Goal: Task Accomplishment & Management: Manage account settings

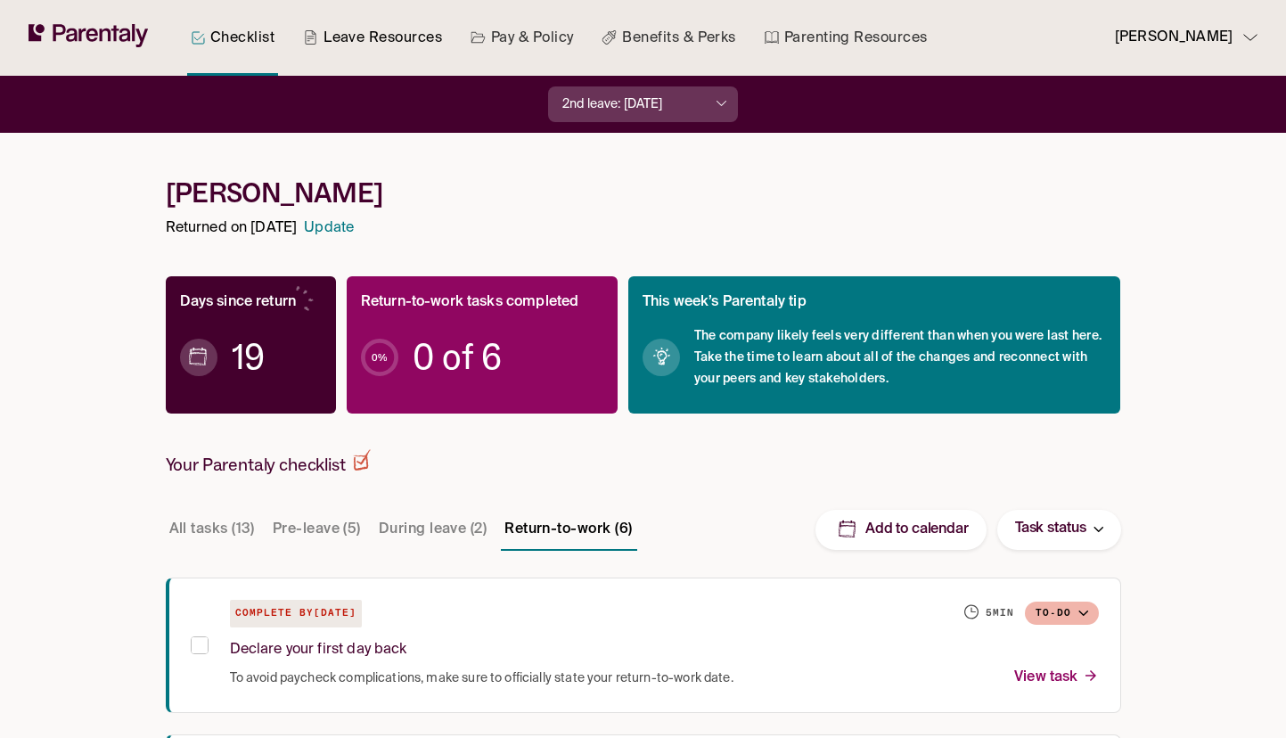
click at [369, 30] on link "Leave Resources" at bounding box center [373, 38] width 146 height 76
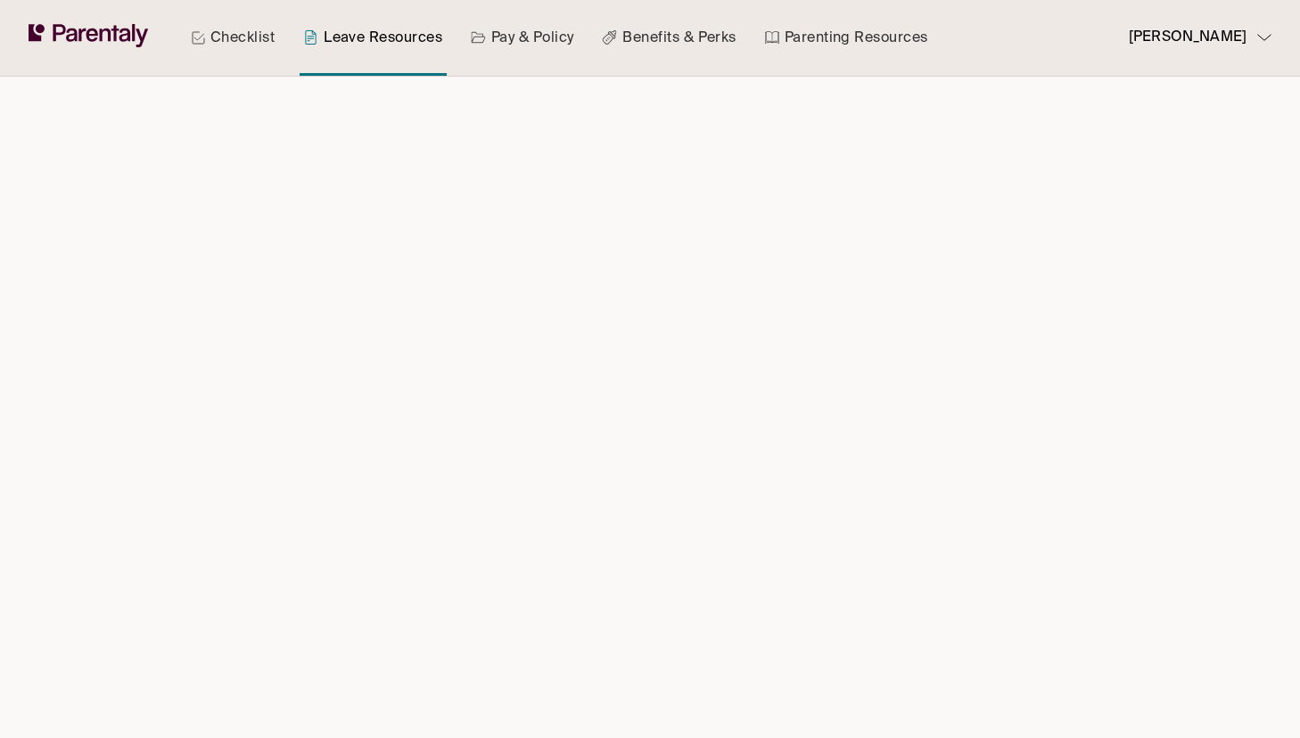
click at [505, 43] on link "Pay & Policy" at bounding box center [522, 38] width 111 height 76
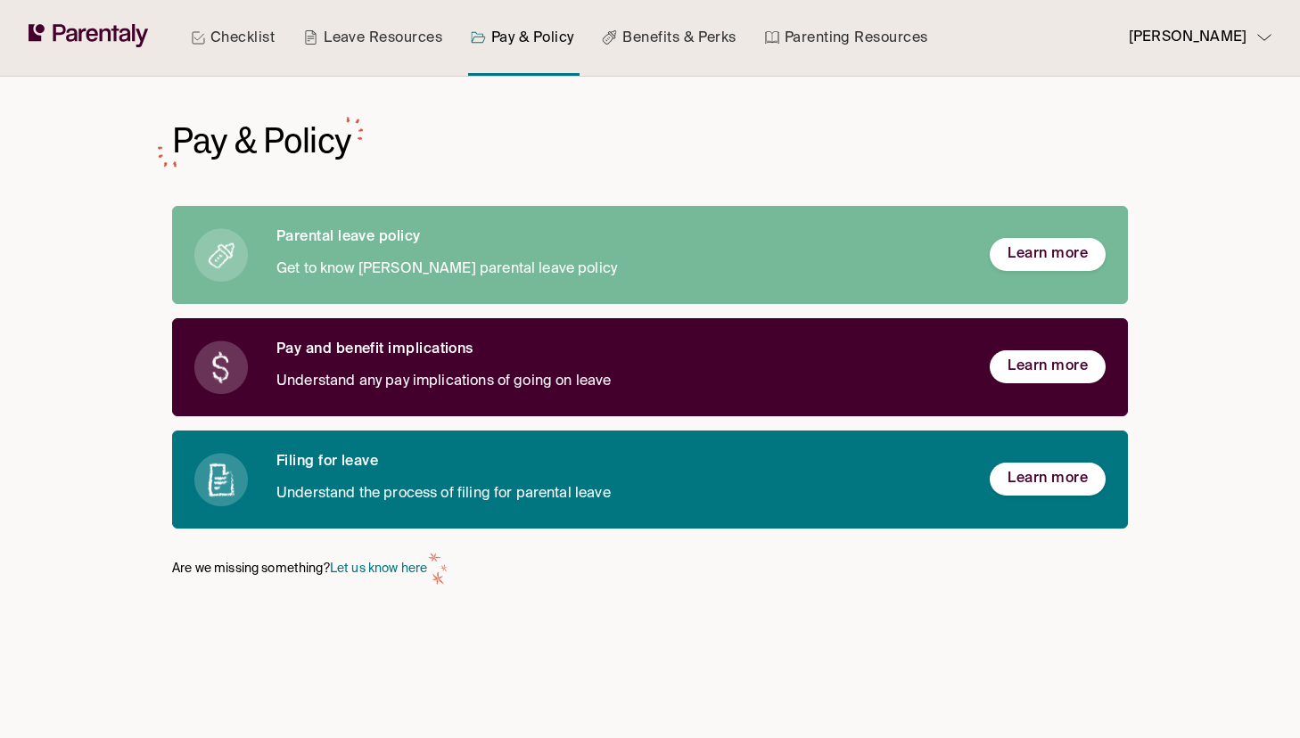
click at [1215, 37] on p "[PERSON_NAME]" at bounding box center [1188, 38] width 118 height 24
click at [1211, 93] on p "Manage account" at bounding box center [1196, 89] width 98 height 19
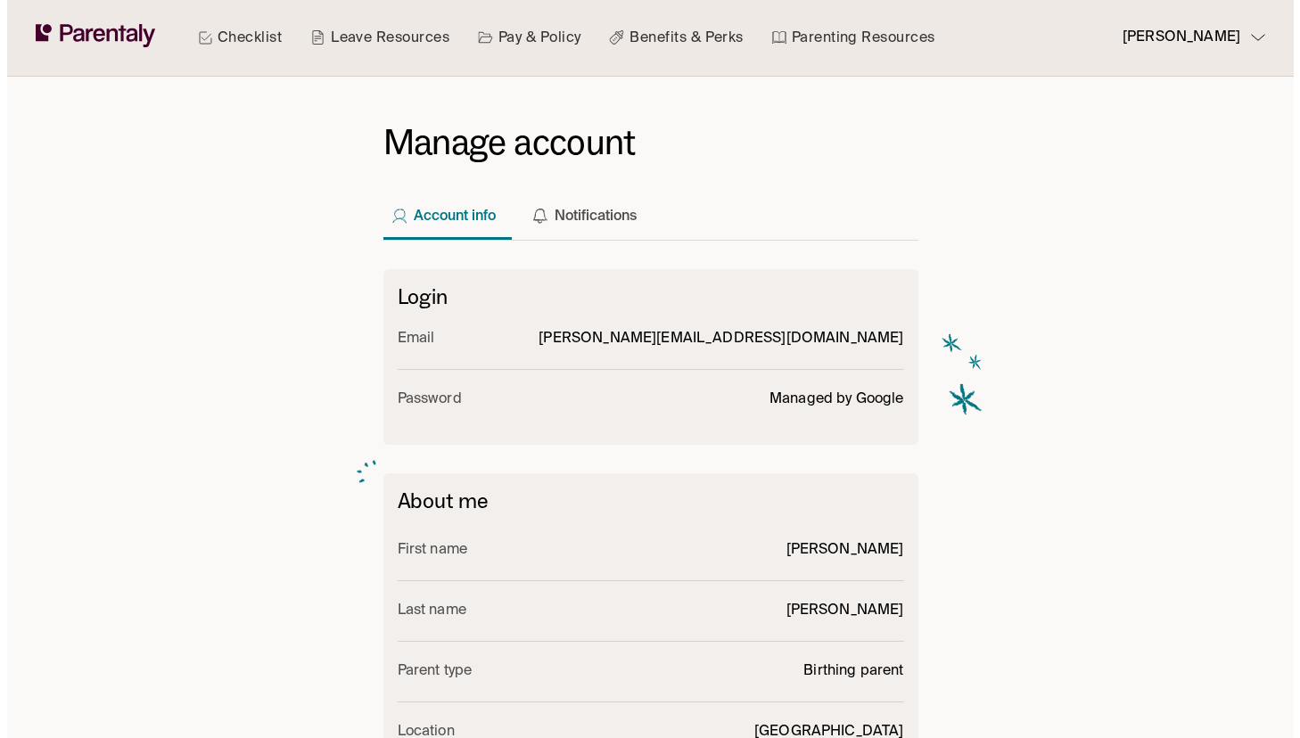
scroll to position [539, 0]
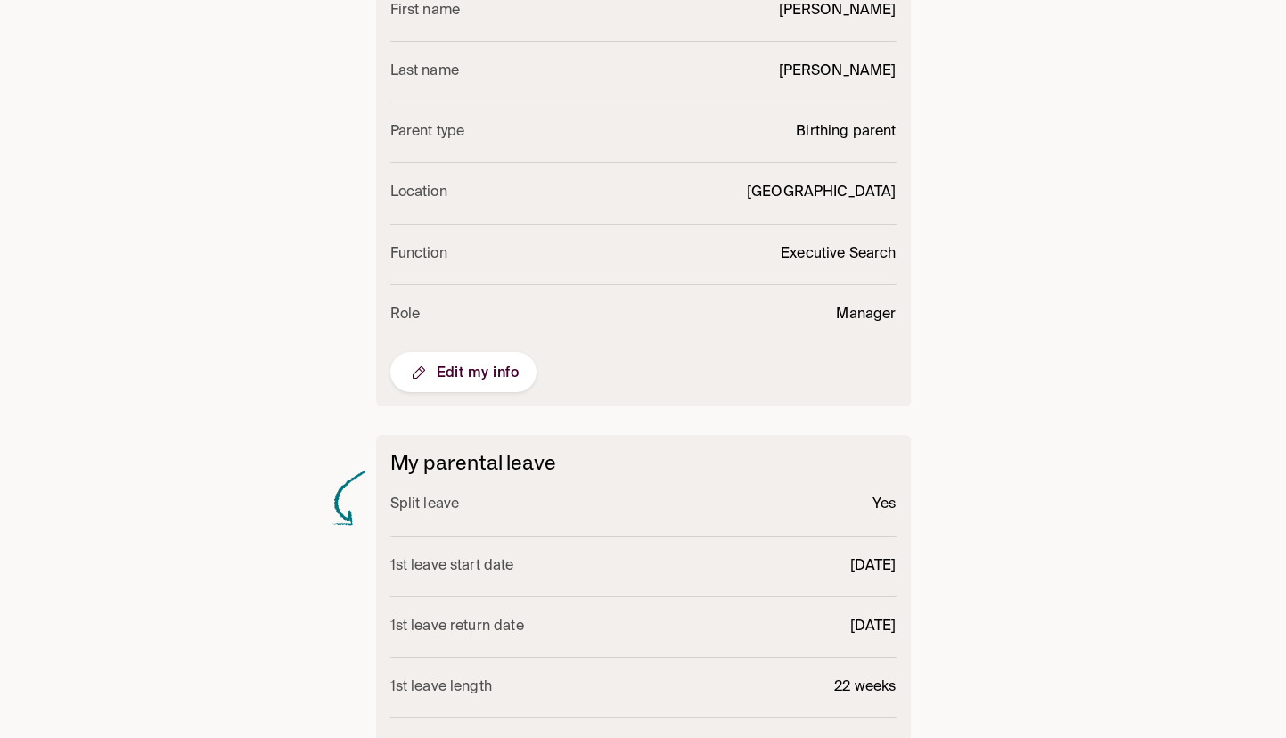
click at [436, 374] on span "Edit my info" at bounding box center [463, 372] width 111 height 21
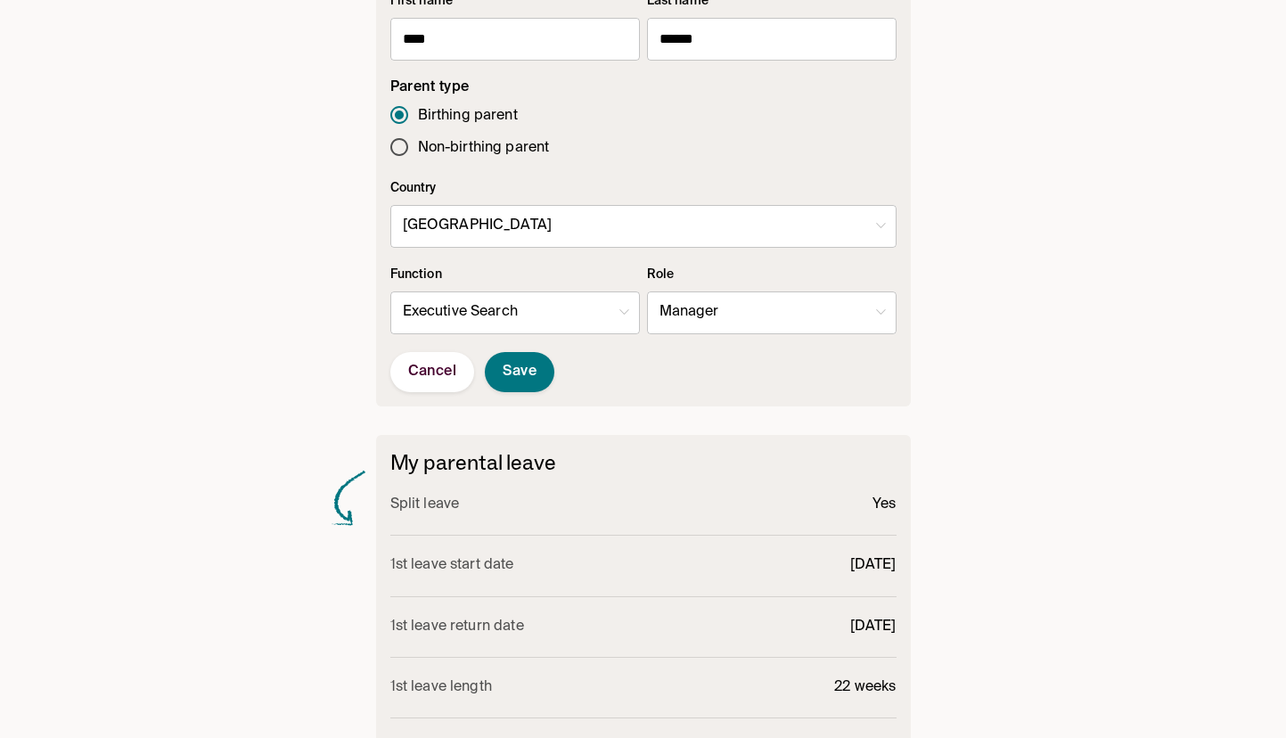
click at [571, 255] on form "First name **** ​ Last name ****** ​ Parent type Birthing parent Non-birthing p…" at bounding box center [643, 192] width 506 height 400
click at [569, 245] on body "Checklist Leave Resources Pay & Policy Benefits & Perks Parenting Resources [PE…" at bounding box center [643, 226] width 1286 height 1530
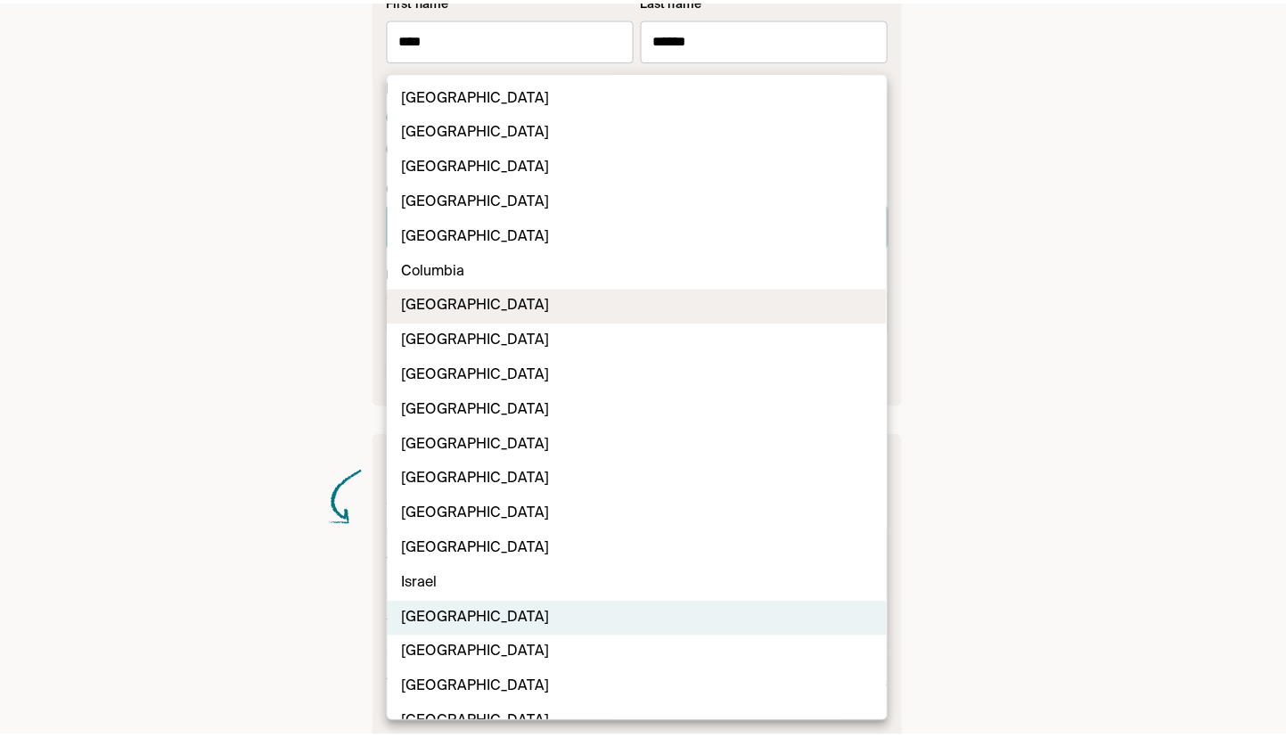
scroll to position [447, 0]
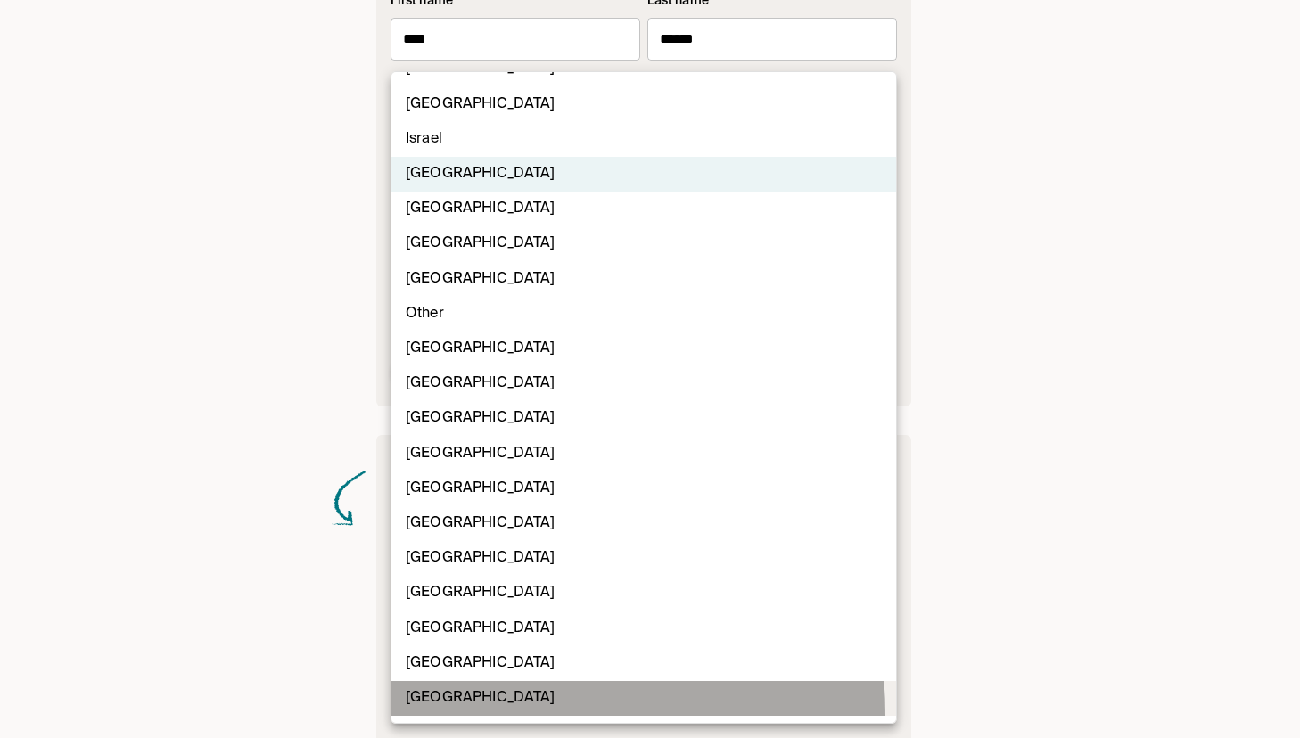
click at [470, 714] on li "[GEOGRAPHIC_DATA]" at bounding box center [643, 698] width 505 height 35
type input "**"
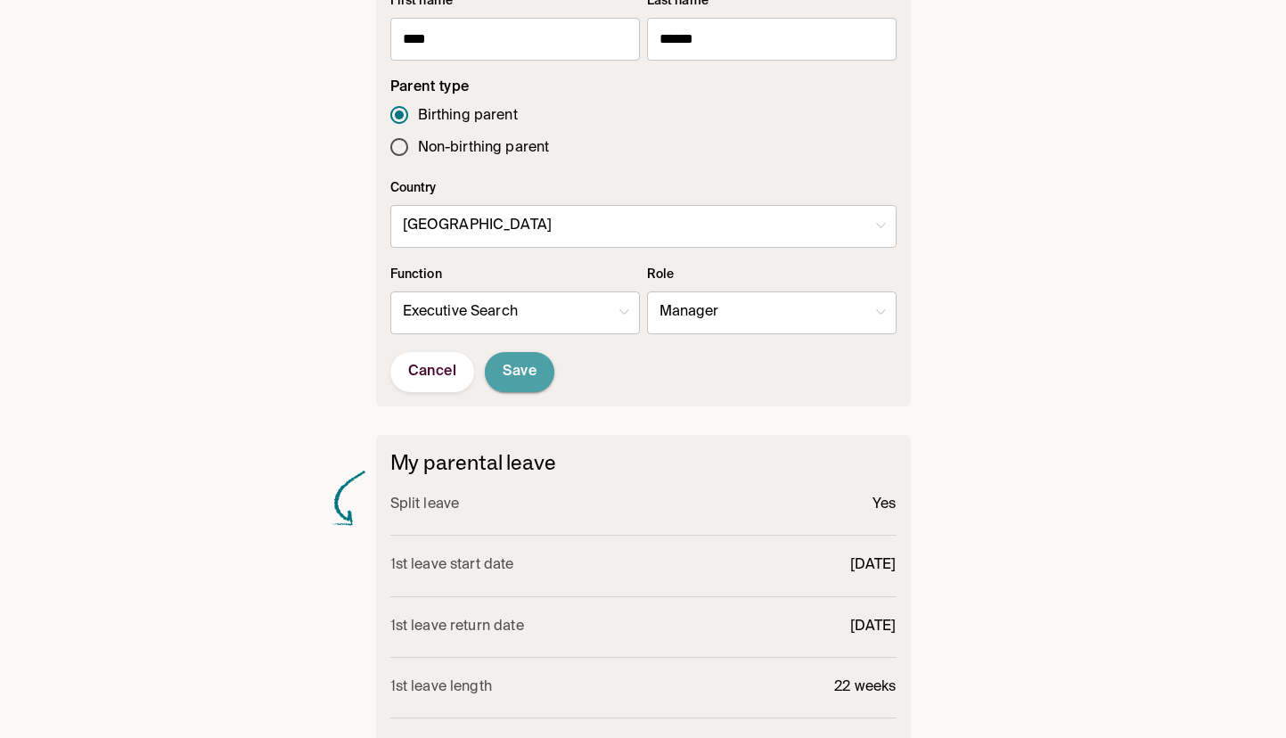
click at [526, 374] on span "Save" at bounding box center [520, 372] width 34 height 19
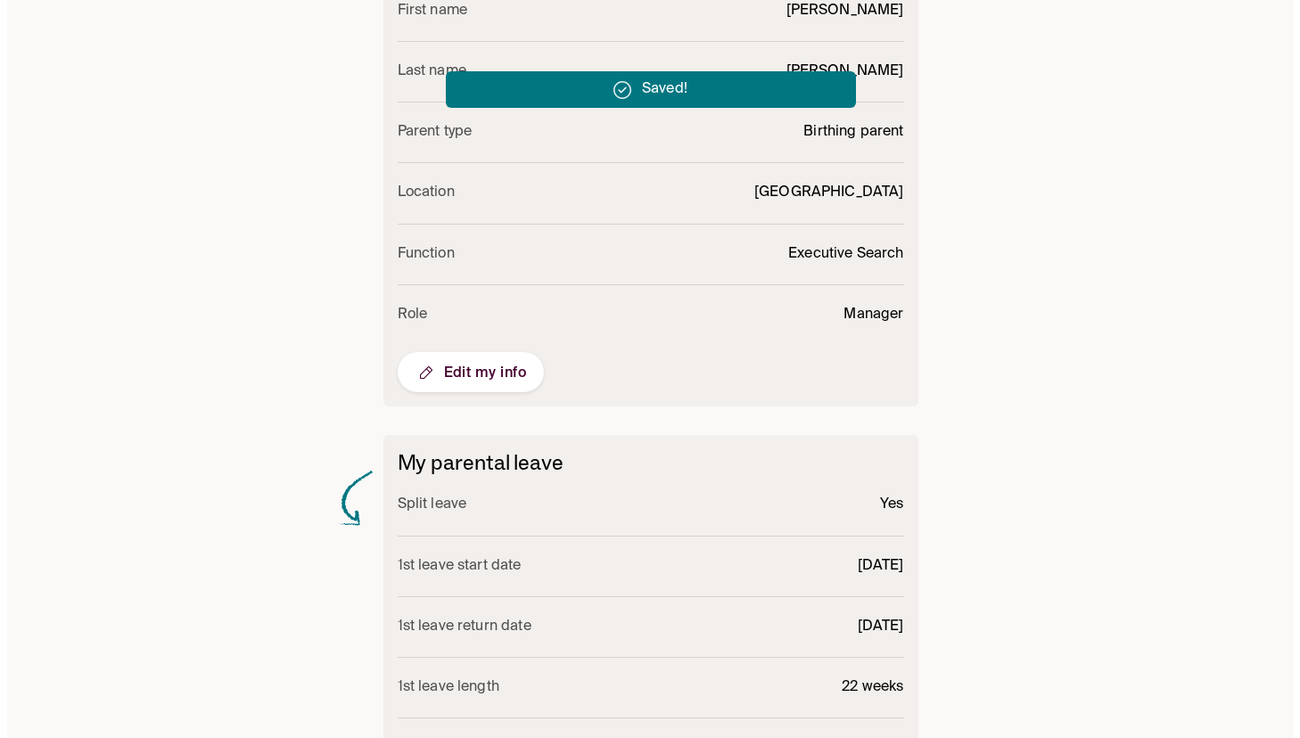
scroll to position [0, 0]
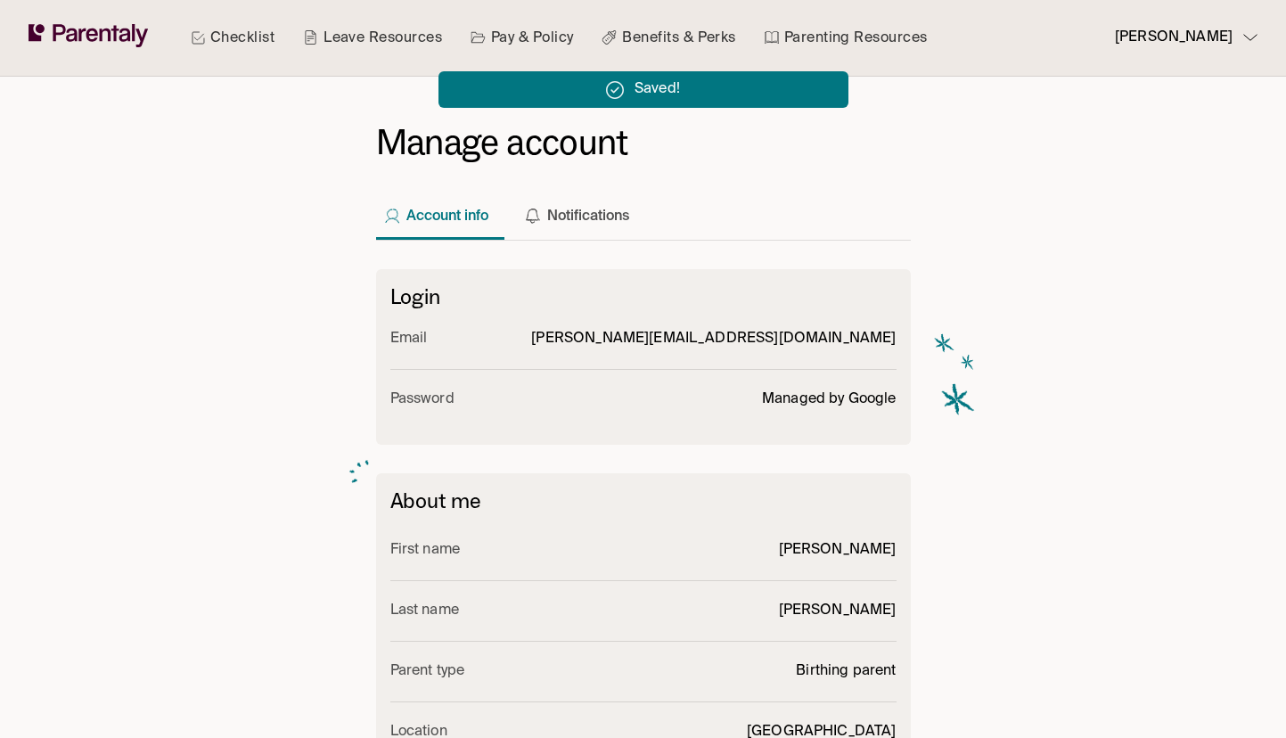
click at [537, 52] on div "Saved!" at bounding box center [644, 64] width 410 height 86
click at [534, 53] on div "Saved!" at bounding box center [644, 64] width 410 height 86
click at [504, 41] on div "Saved!" at bounding box center [644, 64] width 410 height 86
click at [523, 45] on div "Saved!" at bounding box center [644, 64] width 410 height 86
click at [511, 31] on div "Saved!" at bounding box center [644, 64] width 410 height 86
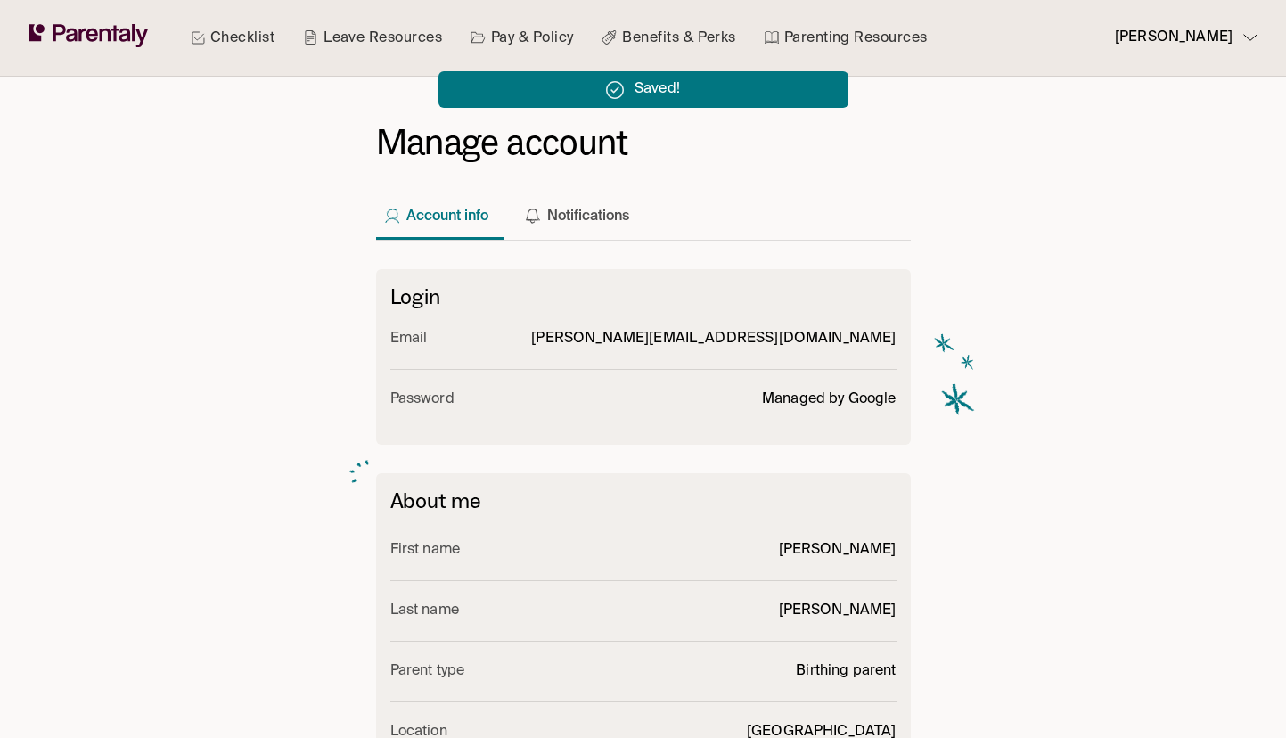
click at [510, 42] on div "Saved!" at bounding box center [644, 64] width 410 height 86
click at [480, 47] on div "Saved!" at bounding box center [644, 64] width 410 height 86
click at [425, 45] on link "Leave Resources" at bounding box center [373, 38] width 146 height 76
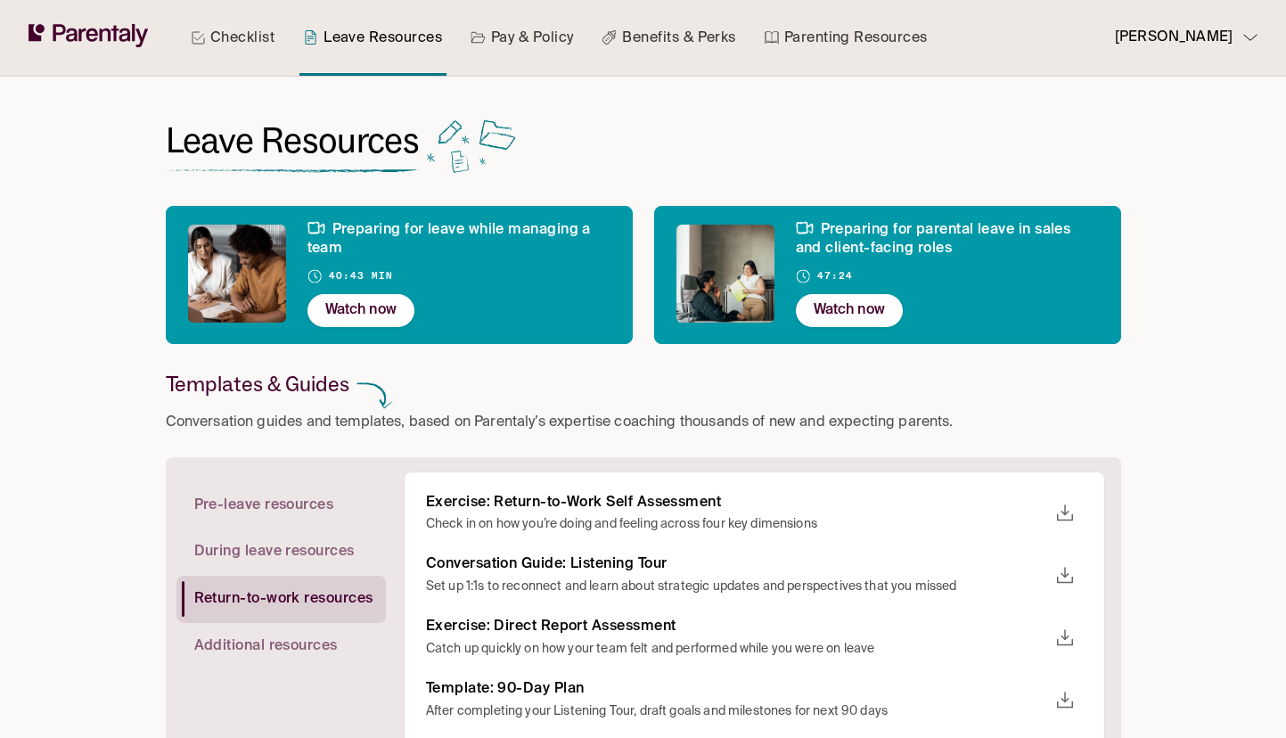
click at [505, 29] on link "Pay & Policy" at bounding box center [522, 38] width 111 height 76
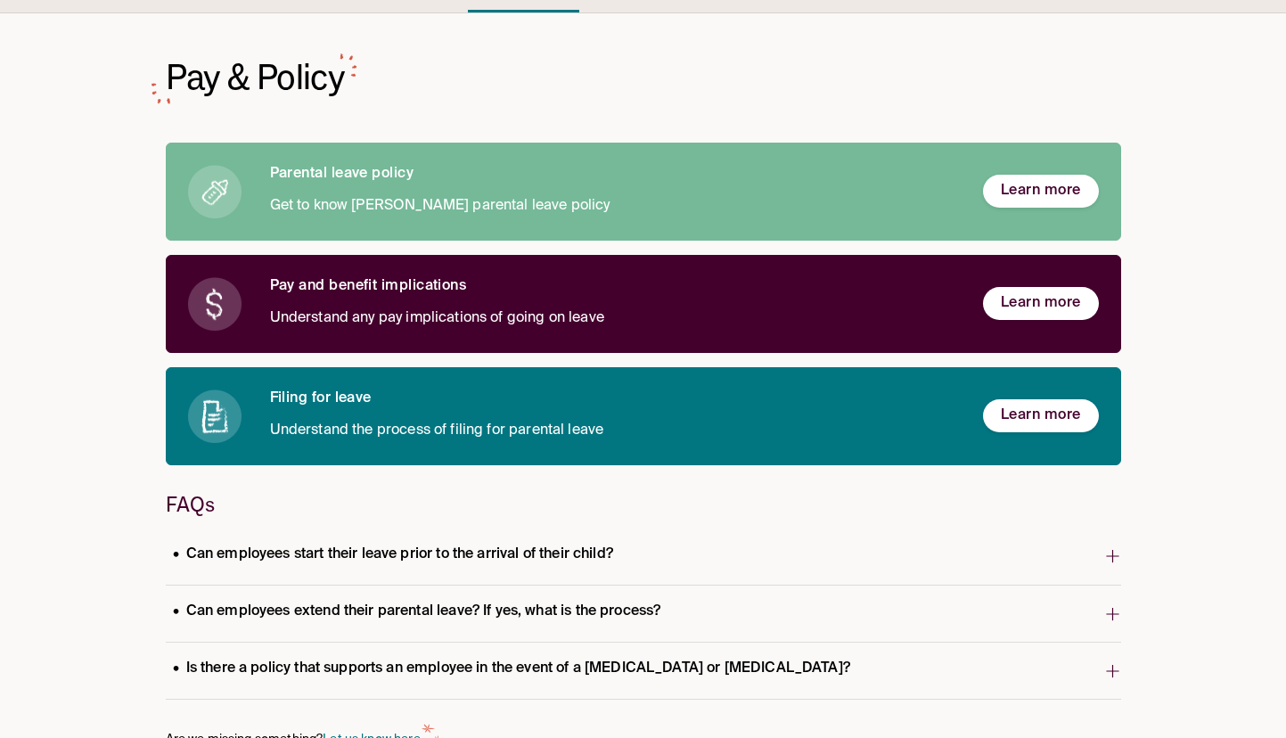
scroll to position [117, 0]
